Goal: Task Accomplishment & Management: Use online tool/utility

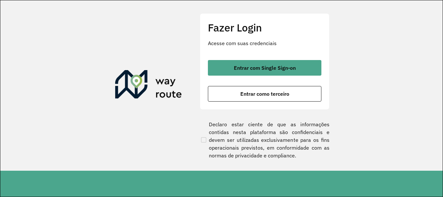
click at [260, 72] on button "Entrar com Single Sign-on" at bounding box center [265, 68] width 114 height 16
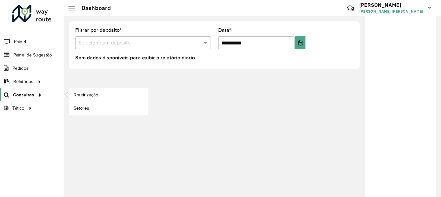
click at [19, 94] on span "Consultas" at bounding box center [23, 94] width 21 height 7
click at [122, 93] on link "Roteirização" at bounding box center [107, 94] width 79 height 13
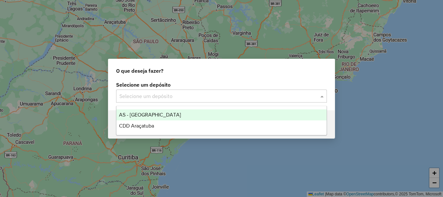
click at [194, 95] on input "text" at bounding box center [214, 96] width 191 height 8
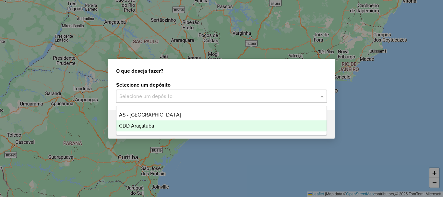
click at [146, 124] on span "CDD Araçatuba" at bounding box center [136, 126] width 35 height 6
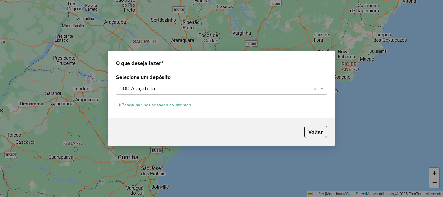
click at [156, 103] on button "Pesquisar por sessões existentes" at bounding box center [155, 105] width 78 height 10
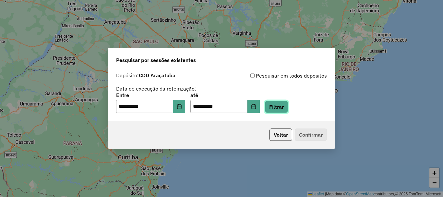
click at [283, 110] on button "Filtrar" at bounding box center [276, 107] width 23 height 12
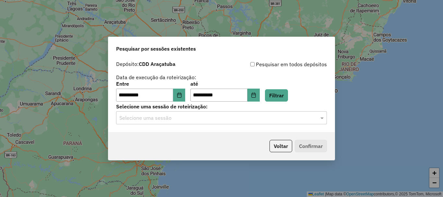
click at [238, 117] on input "text" at bounding box center [214, 118] width 191 height 8
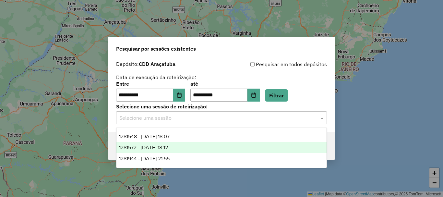
click at [180, 147] on div "1281572 - [DATE] 18:12" at bounding box center [221, 147] width 210 height 11
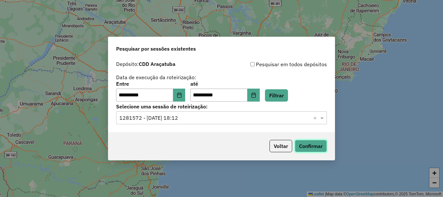
click at [311, 149] on button "Confirmar" at bounding box center [311, 146] width 32 height 12
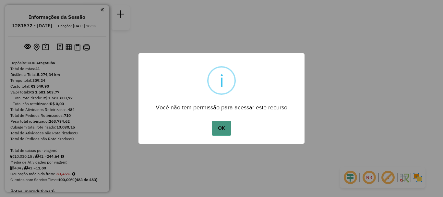
click at [218, 129] on button "OK" at bounding box center [221, 128] width 19 height 15
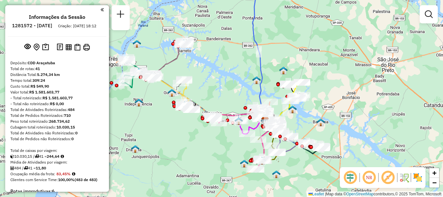
drag, startPoint x: 154, startPoint y: 118, endPoint x: 200, endPoint y: 136, distance: 49.8
click at [200, 136] on div "Janela de atendimento Grade de atendimento Capacidade Transportadoras Veículos …" at bounding box center [221, 98] width 443 height 197
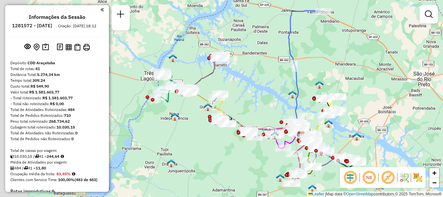
drag, startPoint x: 167, startPoint y: 138, endPoint x: 201, endPoint y: 151, distance: 36.7
click at [201, 151] on div "Janela de atendimento Grade de atendimento Capacidade Transportadoras Veículos …" at bounding box center [221, 98] width 443 height 197
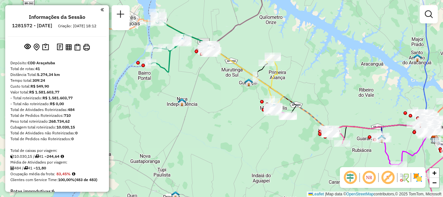
drag, startPoint x: 192, startPoint y: 134, endPoint x: 272, endPoint y: 137, distance: 80.8
click at [223, 144] on div "Janela de atendimento Grade de atendimento Capacidade Transportadoras Veículos …" at bounding box center [221, 98] width 443 height 197
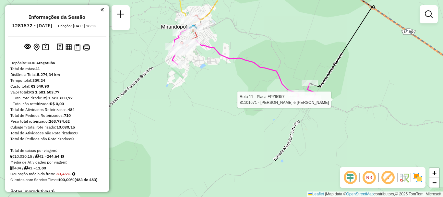
select select "**********"
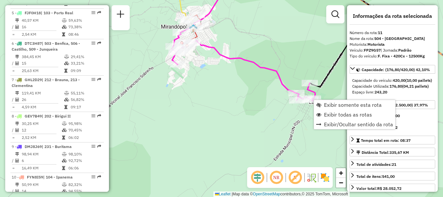
scroll to position [600, 0]
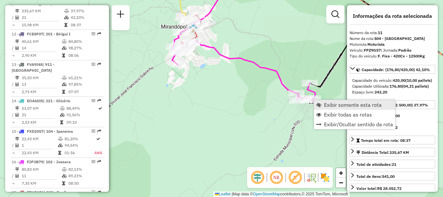
click at [338, 106] on span "Exibir somente esta rota" at bounding box center [353, 104] width 58 height 5
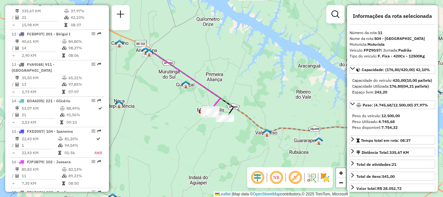
drag, startPoint x: 222, startPoint y: 143, endPoint x: 266, endPoint y: 140, distance: 44.5
click at [266, 140] on div "Janela de atendimento Grade de atendimento Capacidade Transportadoras Veículos …" at bounding box center [221, 98] width 443 height 197
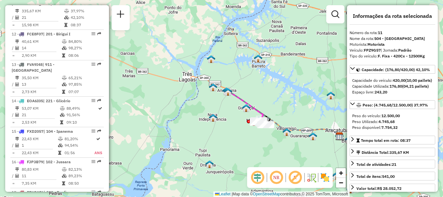
drag, startPoint x: 309, startPoint y: 144, endPoint x: 240, endPoint y: 98, distance: 82.7
click at [241, 99] on div "Janela de atendimento Grade de atendimento Capacidade Transportadoras Veículos …" at bounding box center [221, 98] width 443 height 197
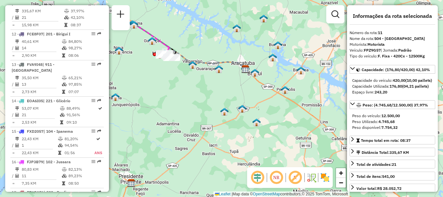
drag, startPoint x: 289, startPoint y: 114, endPoint x: 238, endPoint y: 76, distance: 63.4
click at [239, 77] on div "Janela de atendimento Grade de atendimento Capacidade Transportadoras Veículos …" at bounding box center [221, 98] width 443 height 197
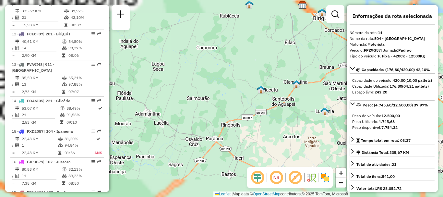
drag, startPoint x: 218, startPoint y: 89, endPoint x: 299, endPoint y: 156, distance: 105.2
click at [304, 159] on div "Janela de atendimento Grade de atendimento Capacidade Transportadoras Veículos …" at bounding box center [221, 98] width 443 height 197
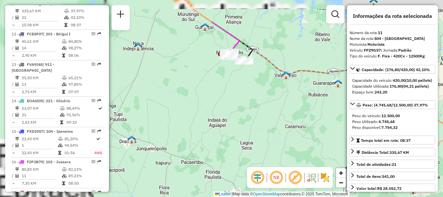
drag, startPoint x: 235, startPoint y: 109, endPoint x: 293, endPoint y: 161, distance: 77.9
click at [294, 164] on div "Janela de atendimento Grade de atendimento Capacidade Transportadoras Veículos …" at bounding box center [221, 98] width 443 height 197
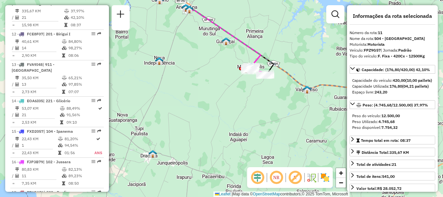
click at [325, 177] on img at bounding box center [325, 177] width 10 height 10
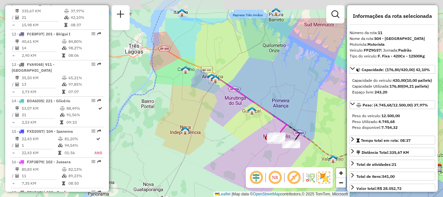
drag, startPoint x: 205, startPoint y: 94, endPoint x: 245, endPoint y: 132, distance: 55.1
click at [245, 132] on div "Janela de atendimento Grade de atendimento Capacidade Transportadoras Veículos …" at bounding box center [221, 98] width 443 height 197
